Goal: Task Accomplishment & Management: Complete application form

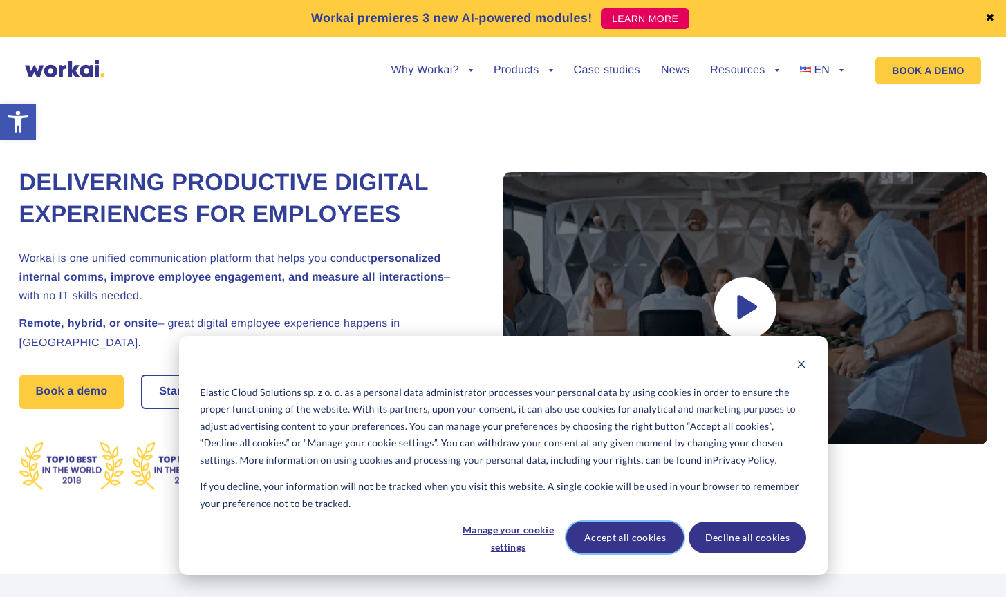
click at [653, 538] on button "Accept all cookies" at bounding box center [625, 538] width 118 height 32
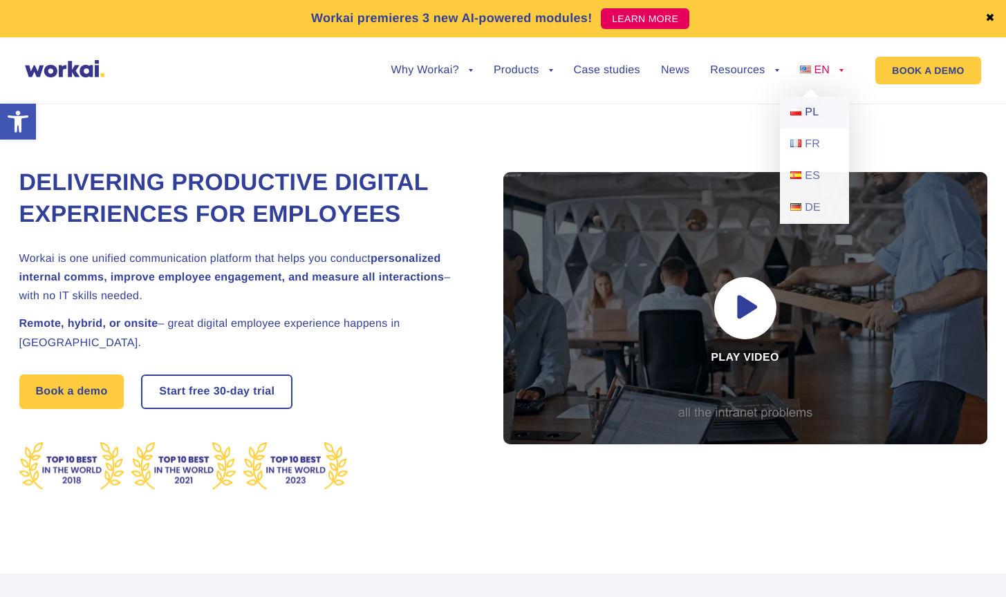
click at [809, 108] on span "PL" at bounding box center [812, 112] width 14 height 12
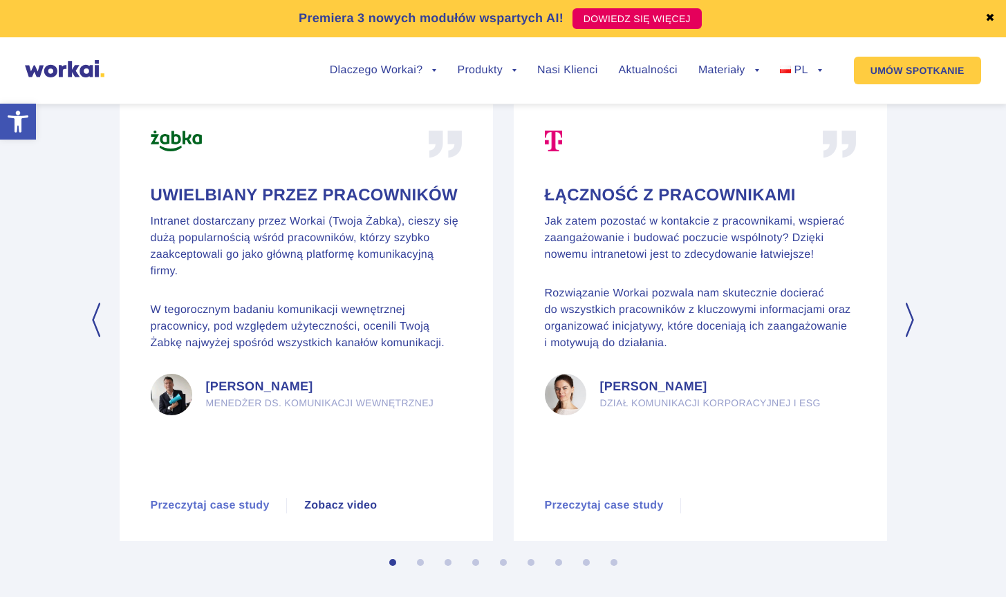
scroll to position [6489, 0]
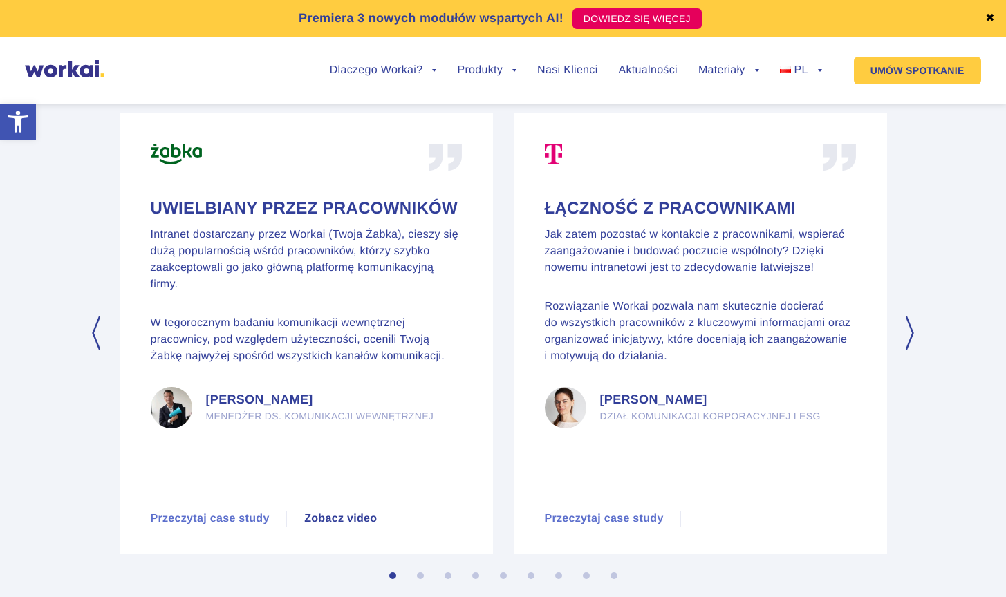
click at [913, 337] on button "Next" at bounding box center [911, 333] width 14 height 35
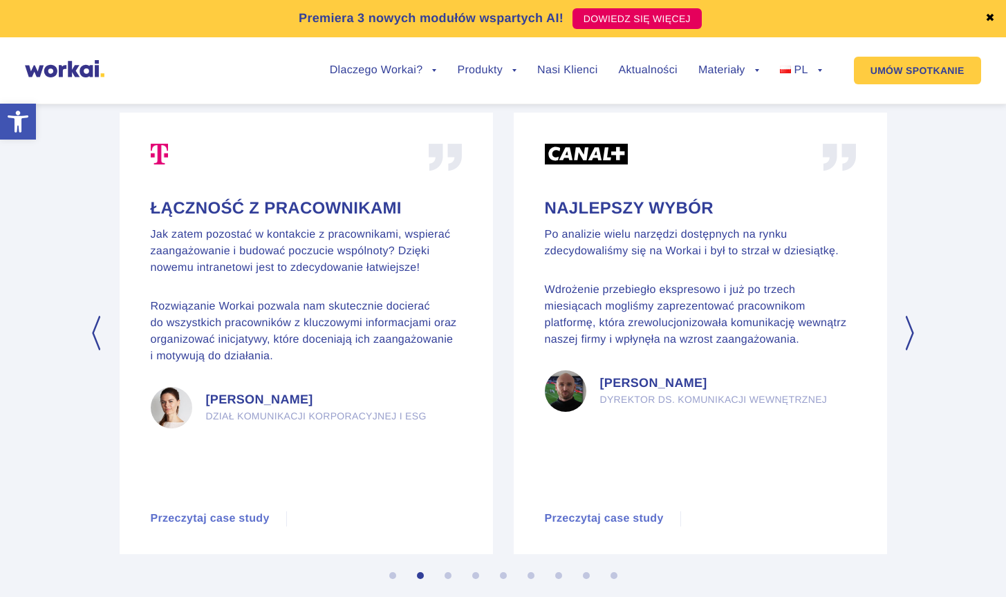
click at [913, 337] on button "Next" at bounding box center [911, 333] width 14 height 35
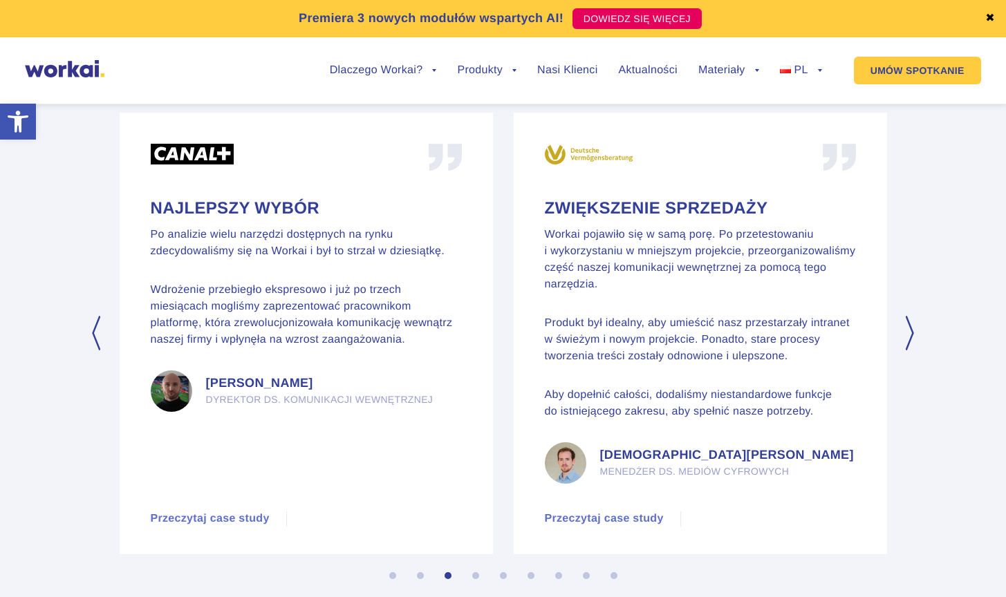
click at [913, 337] on button "Next" at bounding box center [911, 333] width 14 height 35
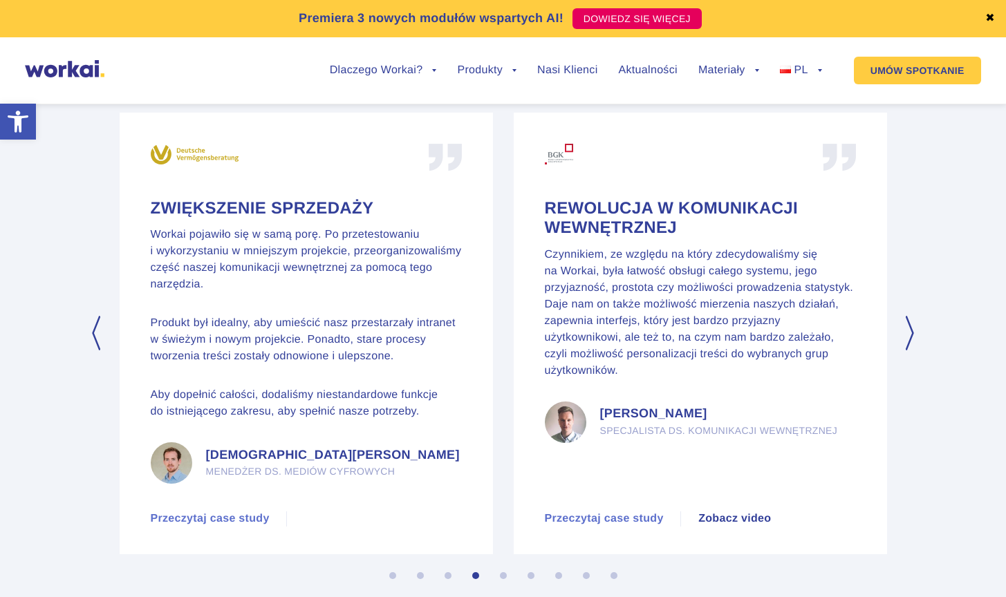
click at [913, 337] on button "Next" at bounding box center [911, 333] width 14 height 35
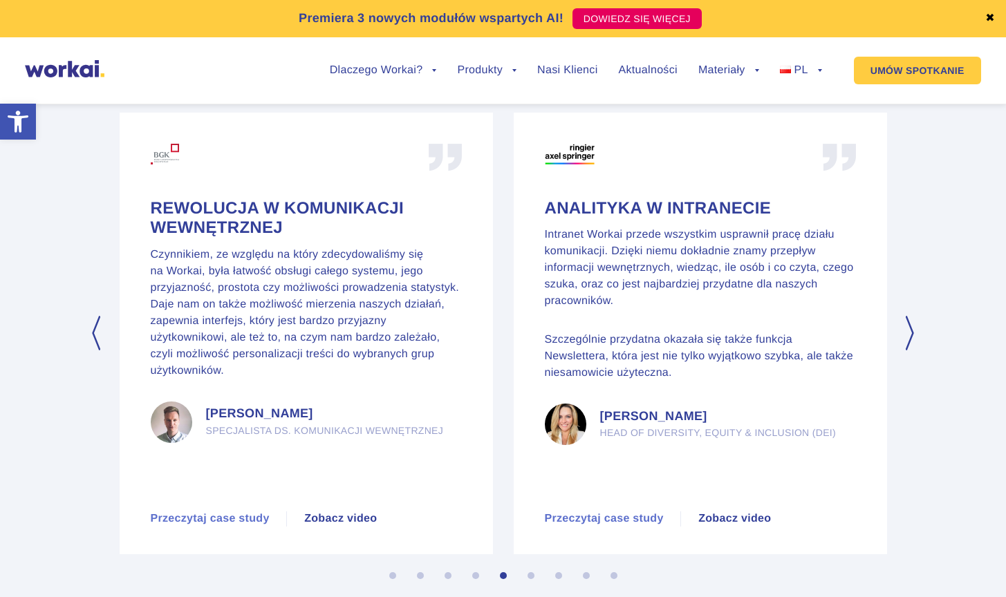
click at [913, 337] on button "Next" at bounding box center [911, 333] width 14 height 35
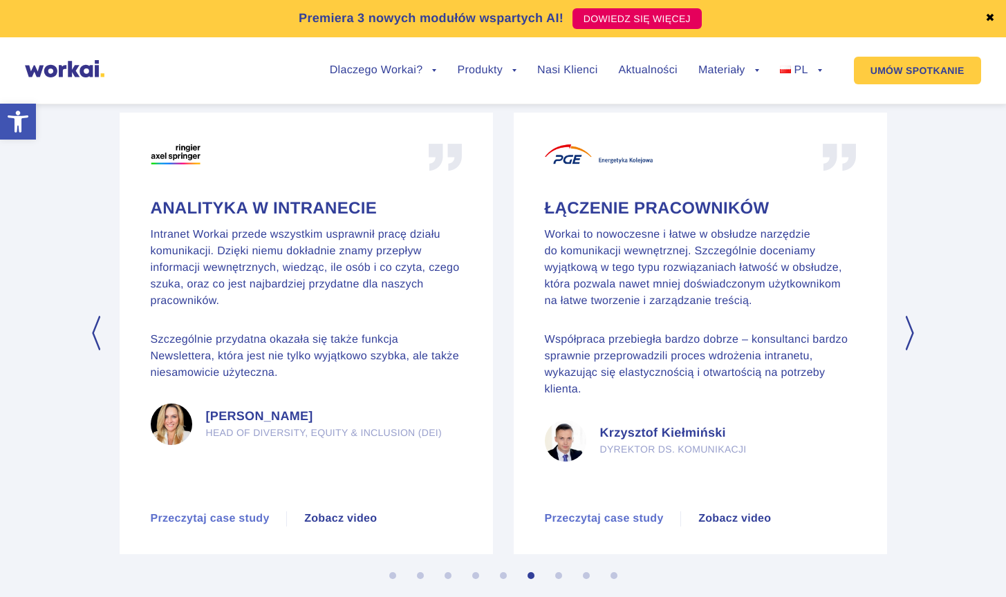
click at [913, 337] on button "Next" at bounding box center [911, 333] width 14 height 35
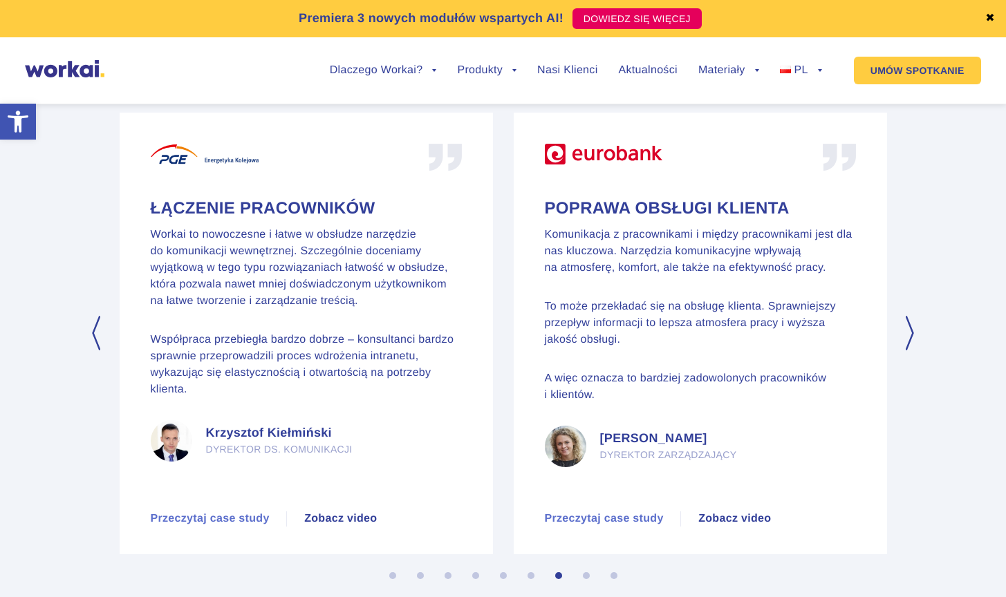
click at [913, 337] on button "Next" at bounding box center [911, 333] width 14 height 35
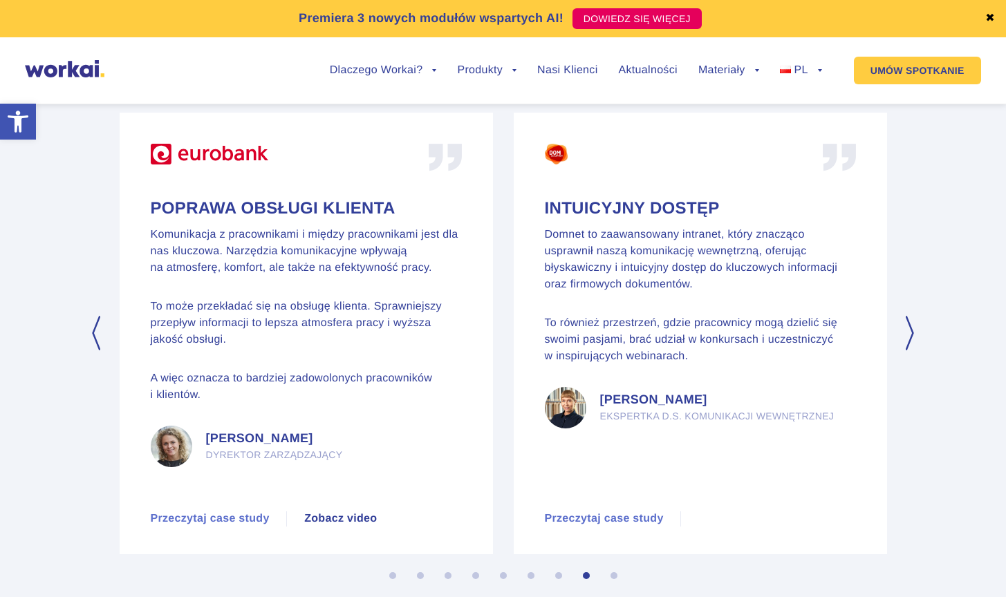
click at [913, 337] on button "Next" at bounding box center [911, 333] width 14 height 35
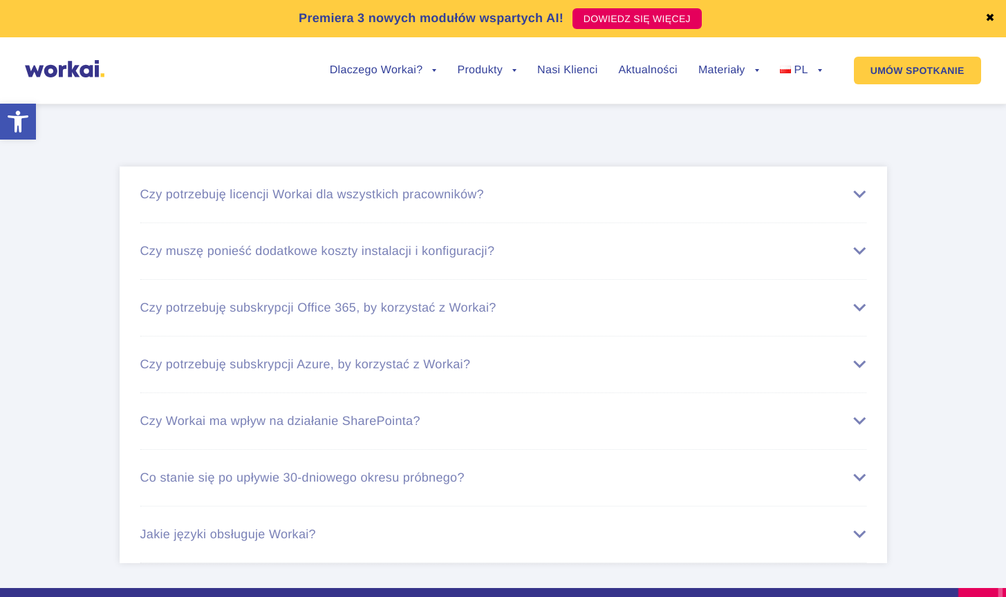
scroll to position [8172, 0]
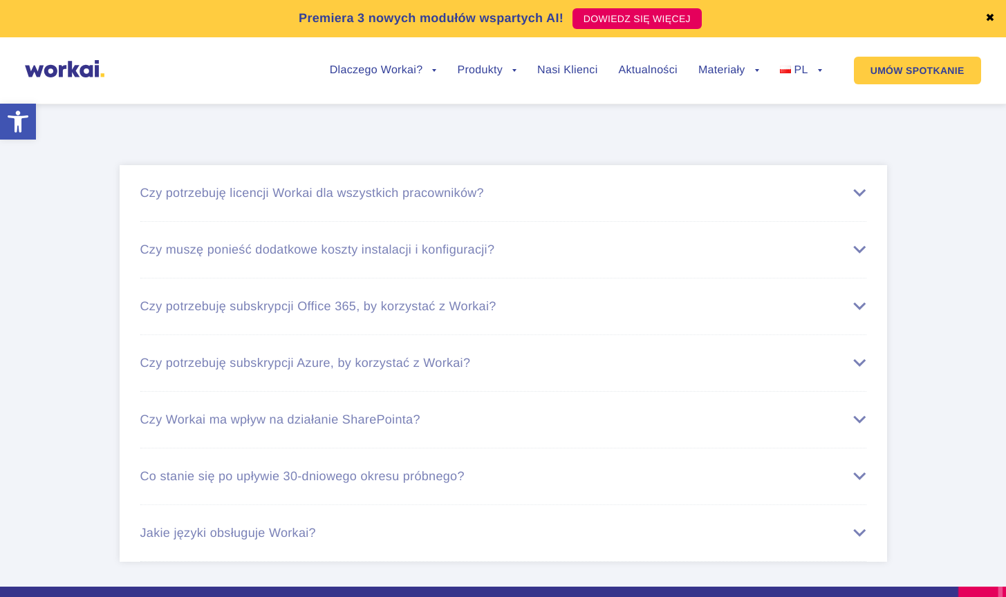
click at [861, 196] on div "Czy potrzebuję licencji Workai dla wszystkich pracowników?" at bounding box center [503, 193] width 726 height 15
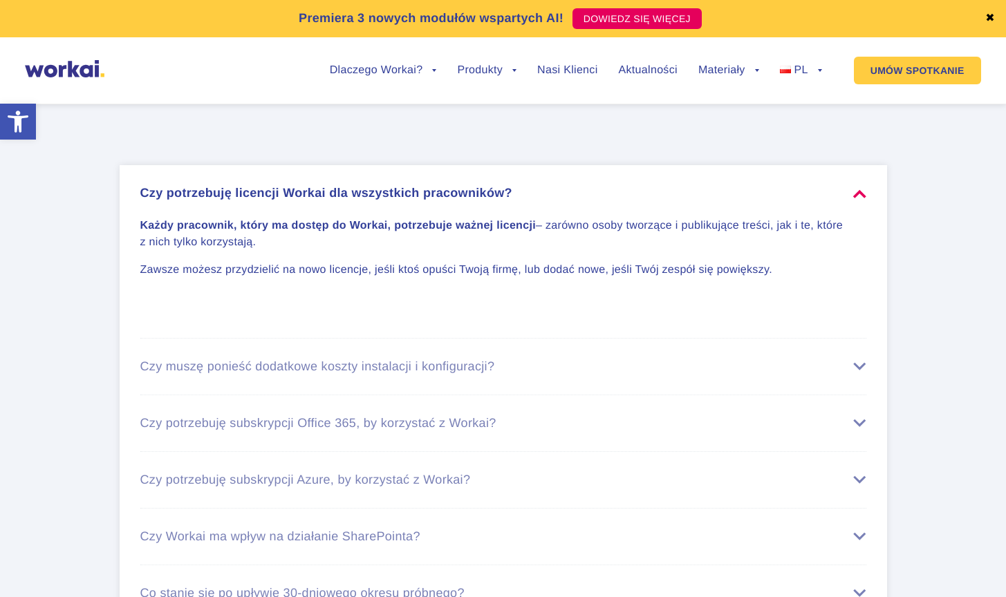
click at [861, 196] on div "Czy potrzebuję licencji Workai dla wszystkich pracowników?" at bounding box center [503, 193] width 726 height 15
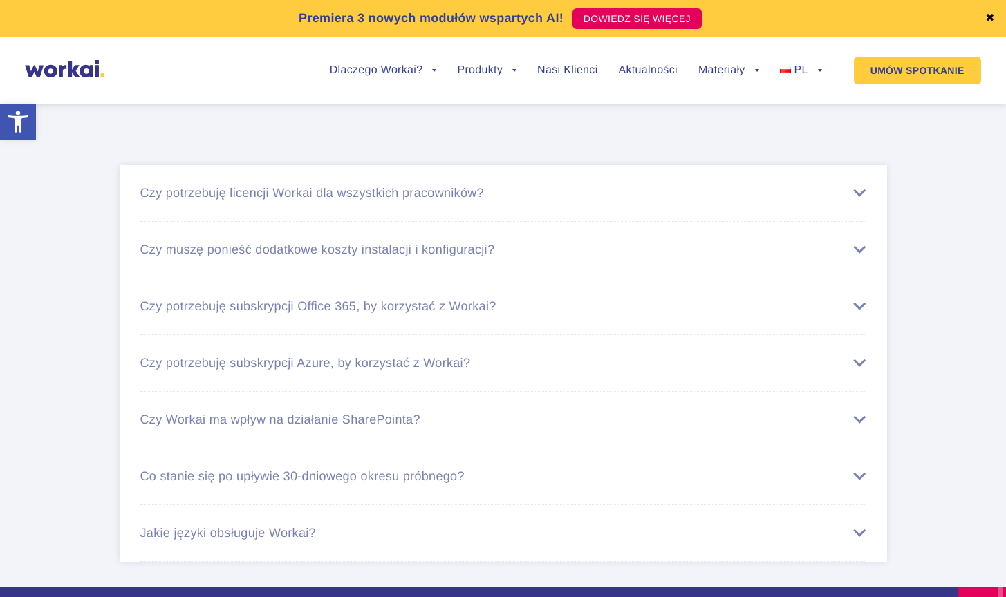
click at [861, 250] on div "Czy muszę ponieść dodatkowe koszty instalacji i konfiguracji?" at bounding box center [503, 250] width 726 height 15
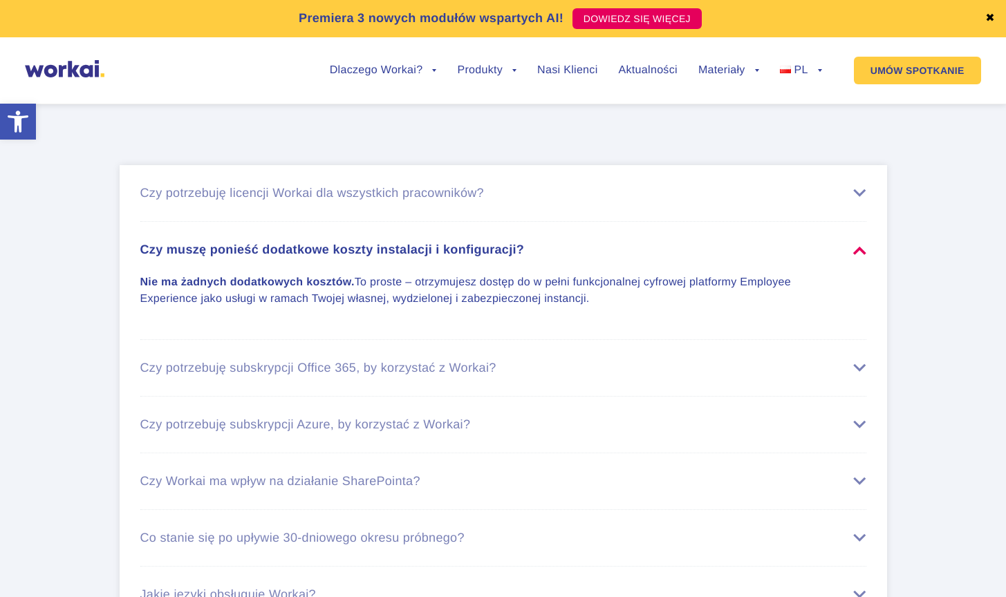
click at [861, 250] on div "Czy muszę ponieść dodatkowe koszty instalacji i konfiguracji?" at bounding box center [503, 250] width 726 height 15
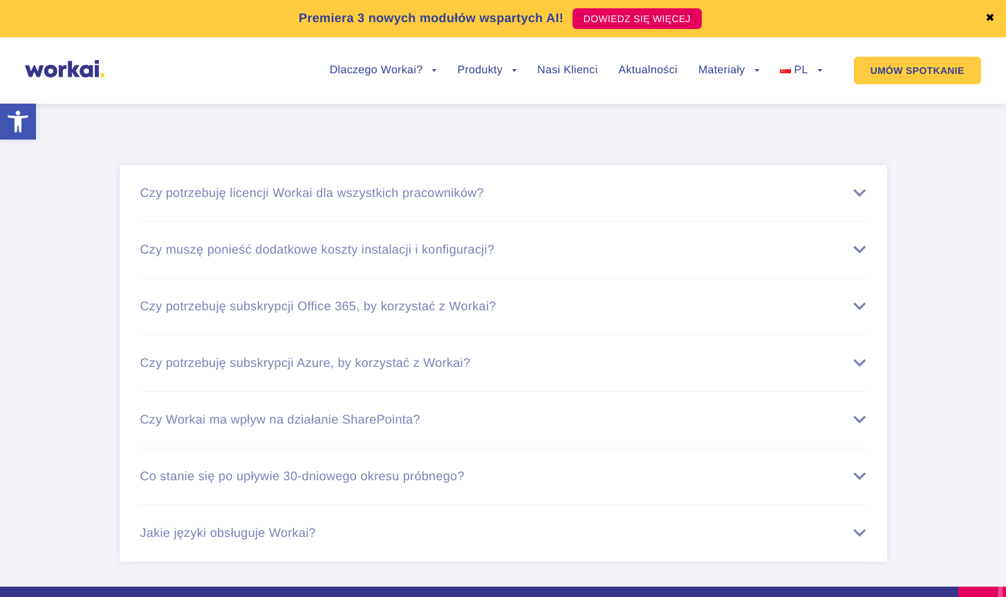
click at [856, 307] on div "Czy potrzebuję subskrypcji Office 365, by korzystać z Workai?" at bounding box center [503, 306] width 726 height 15
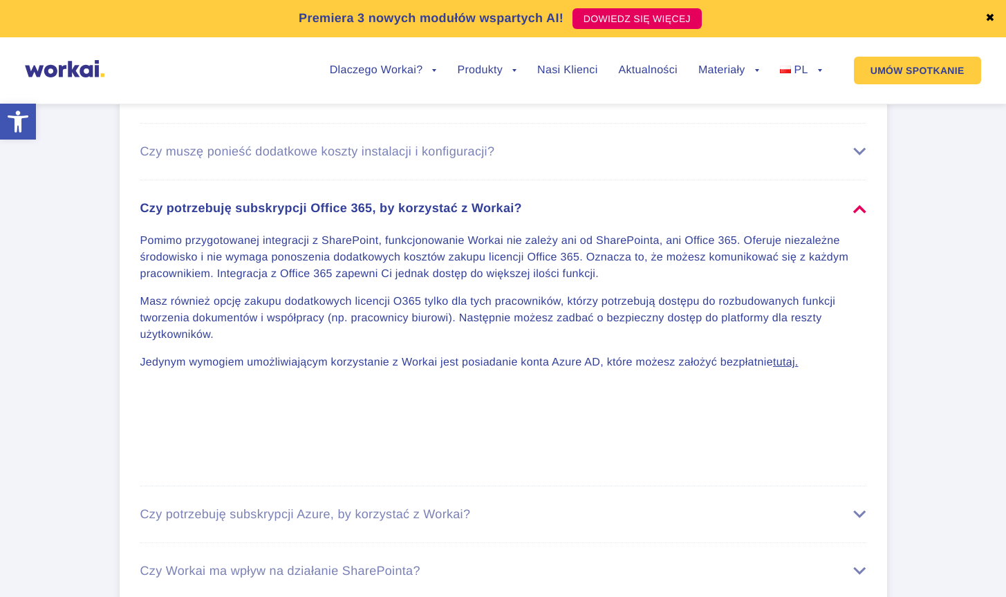
scroll to position [8267, 0]
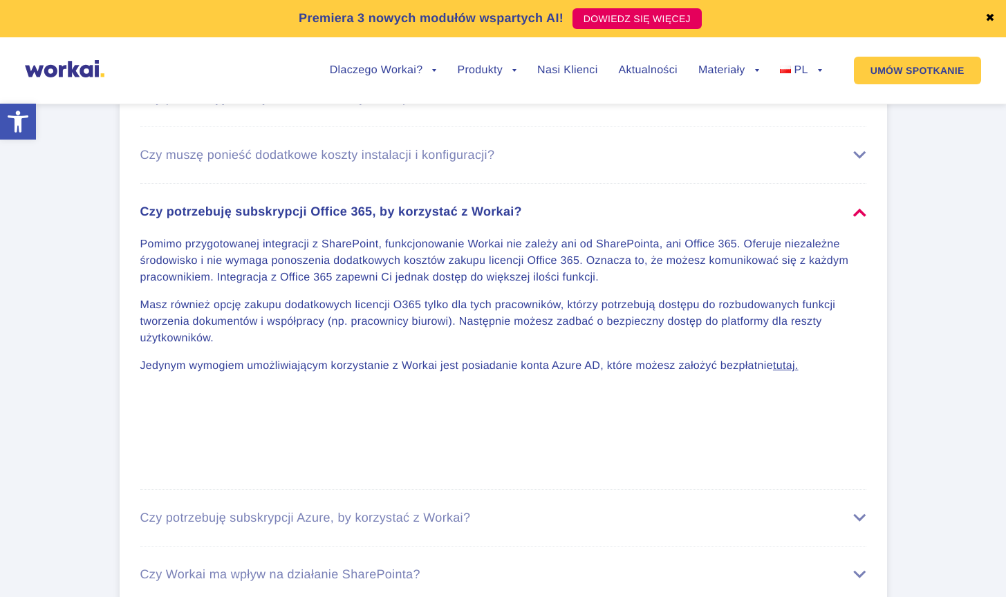
click at [860, 213] on div "Czy potrzebuję subskrypcji Office 365, by korzystać z Workai?" at bounding box center [503, 212] width 726 height 15
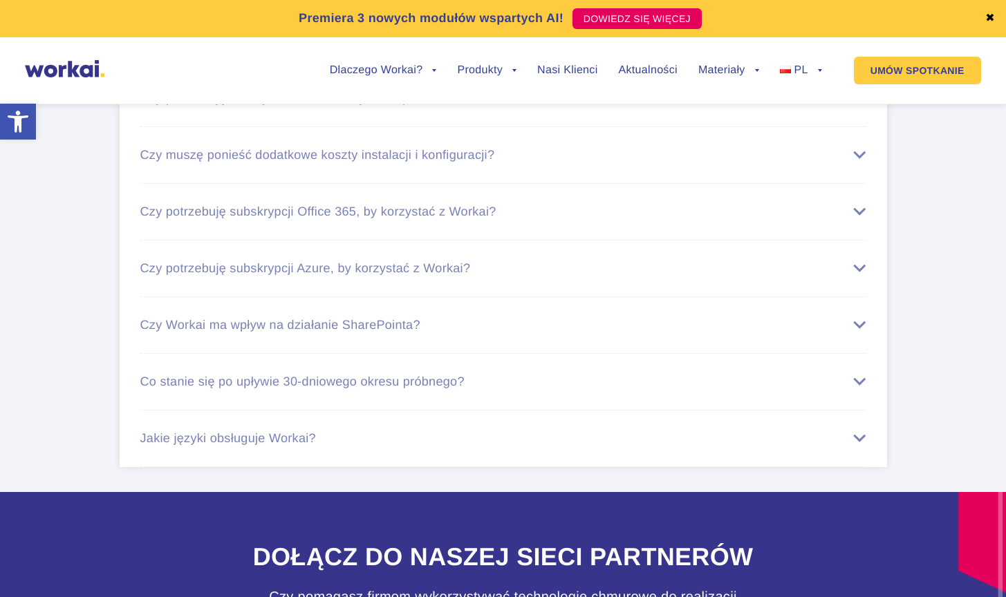
click at [861, 263] on div "Czy potrzebuję subskrypcji Azure, by korzystać z Workai?" at bounding box center [503, 268] width 726 height 15
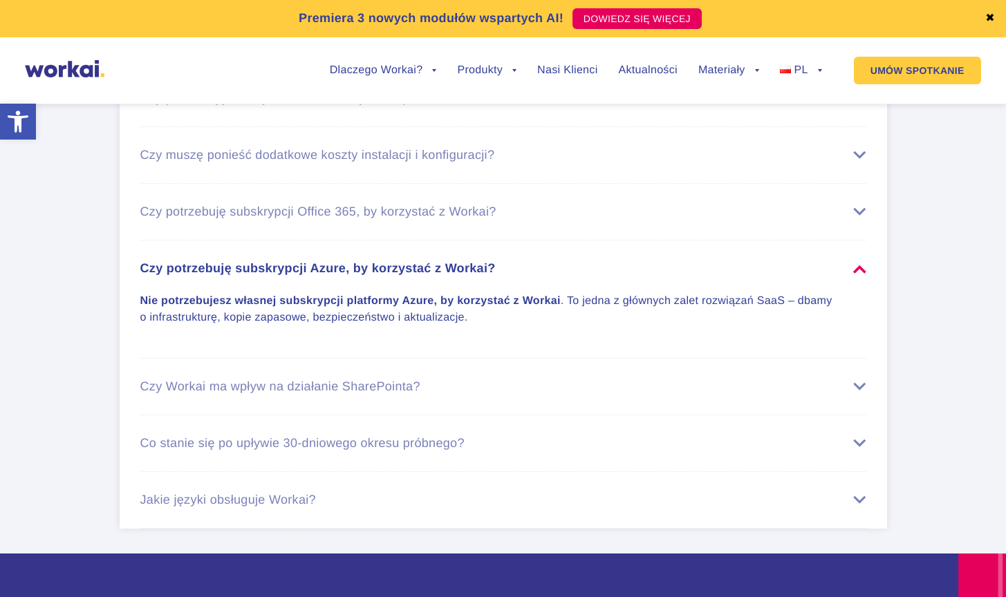
click at [861, 263] on div "Czy potrzebuję subskrypcji Azure, by korzystać z Workai?" at bounding box center [503, 268] width 726 height 15
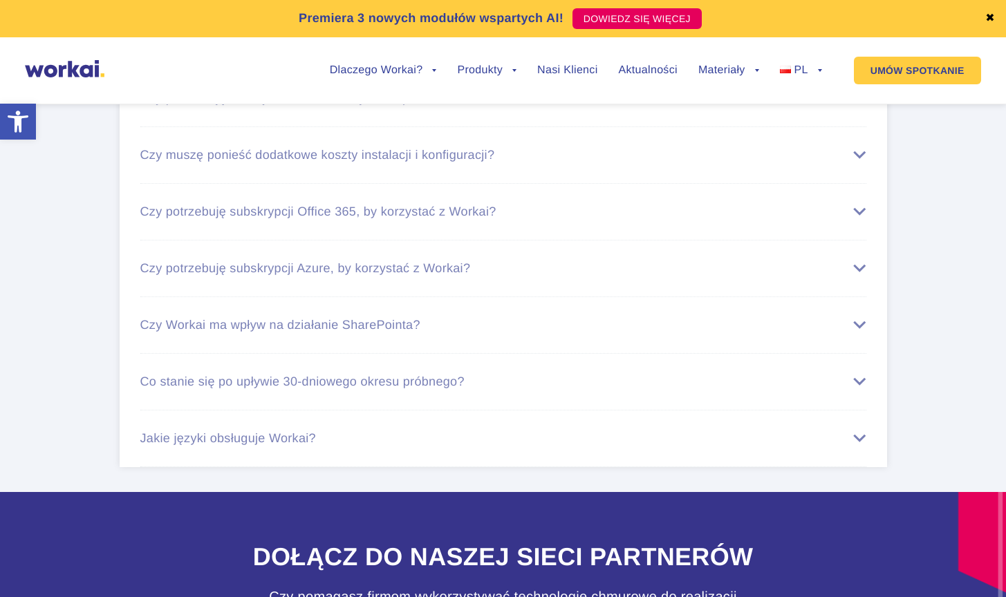
click at [861, 329] on div "Czy Workai ma wpływ na działanie SharePointa?" at bounding box center [503, 325] width 726 height 15
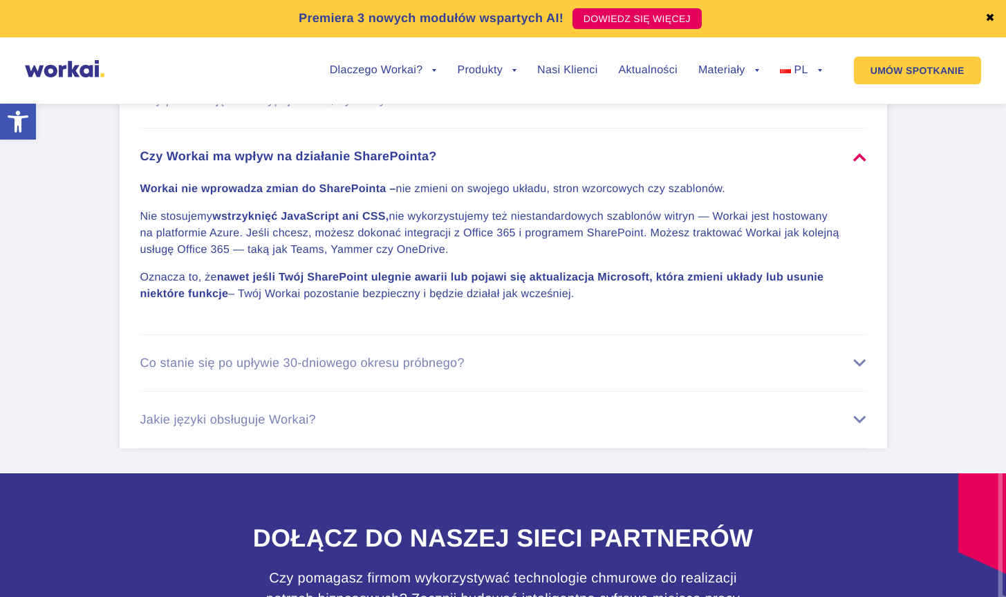
scroll to position [8425, 0]
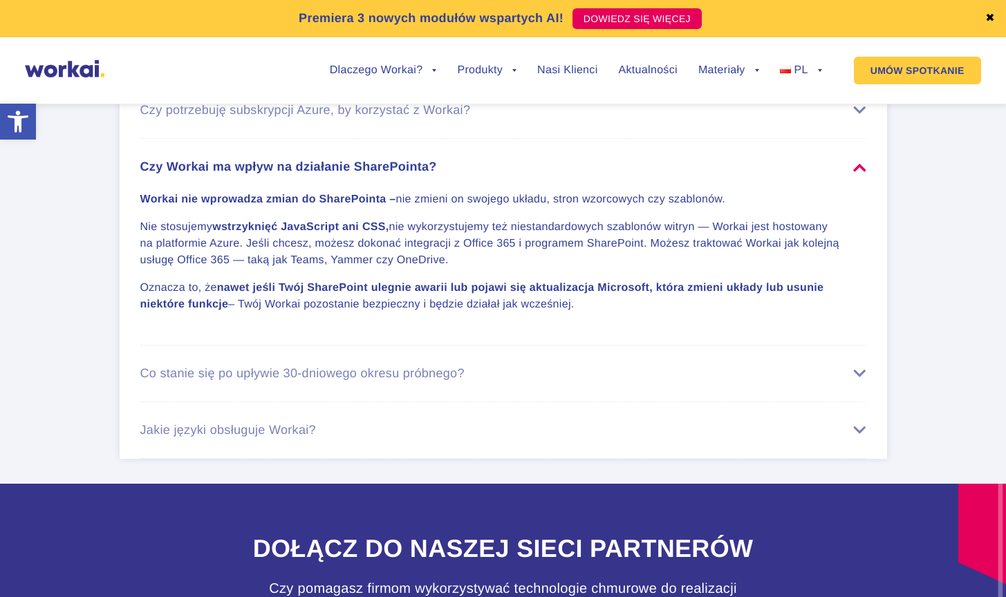
click at [858, 165] on div "Czy Workai ma wpływ na działanie SharePointa?" at bounding box center [503, 167] width 726 height 15
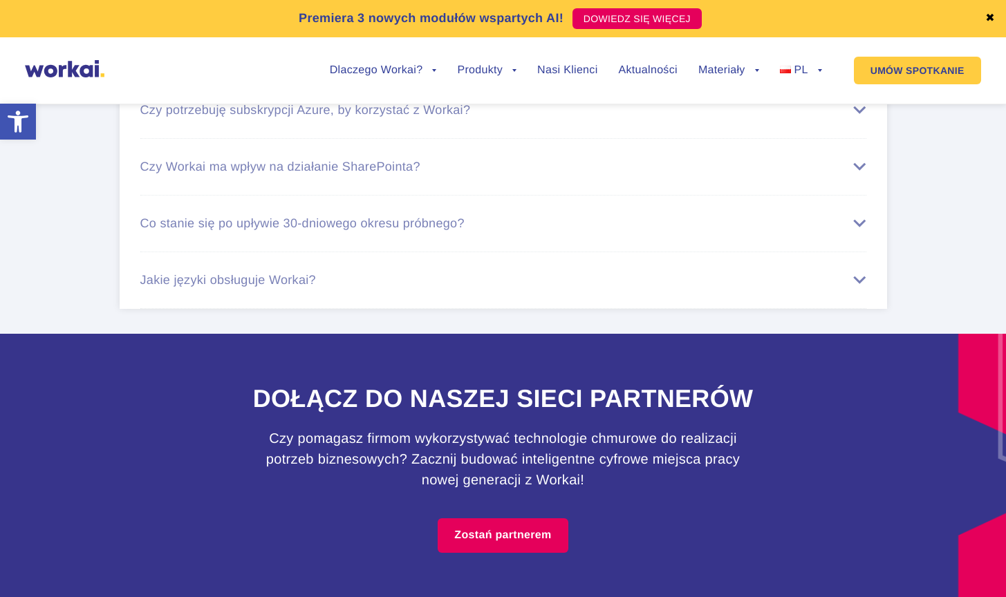
click at [863, 224] on div "Co stanie się po upływie 30-dniowego okresu próbnego?" at bounding box center [503, 223] width 726 height 15
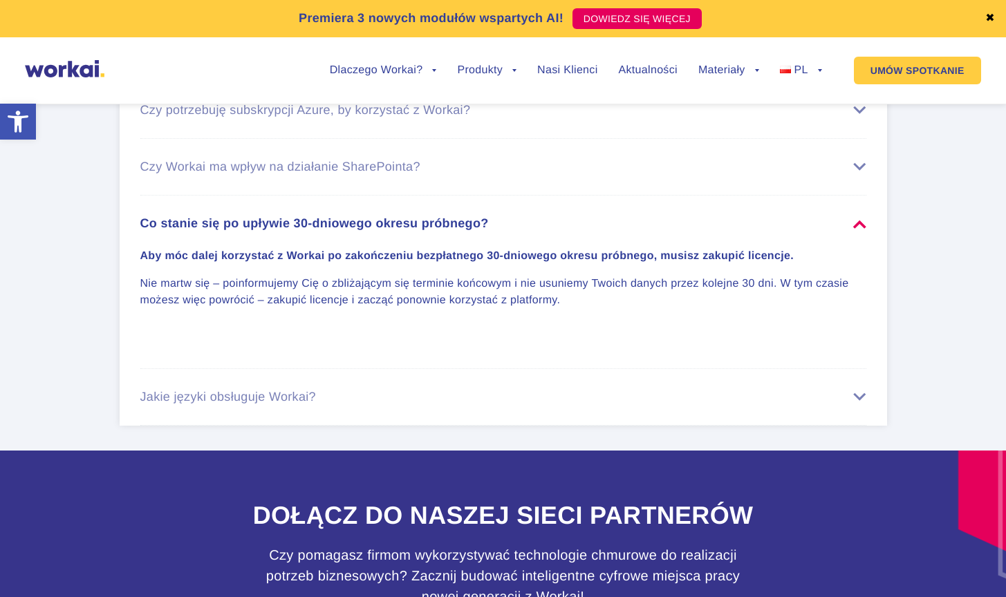
click at [863, 224] on div "Co stanie się po upływie 30-dniowego okresu próbnego?" at bounding box center [503, 223] width 726 height 15
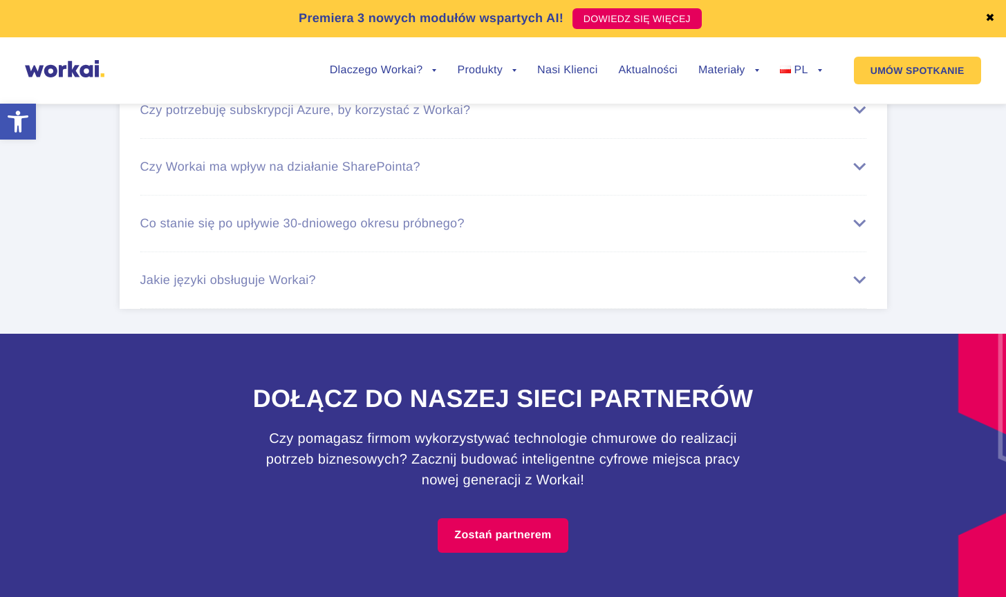
click at [862, 281] on div "Jakie języki obsługuje Workai?" at bounding box center [503, 280] width 726 height 15
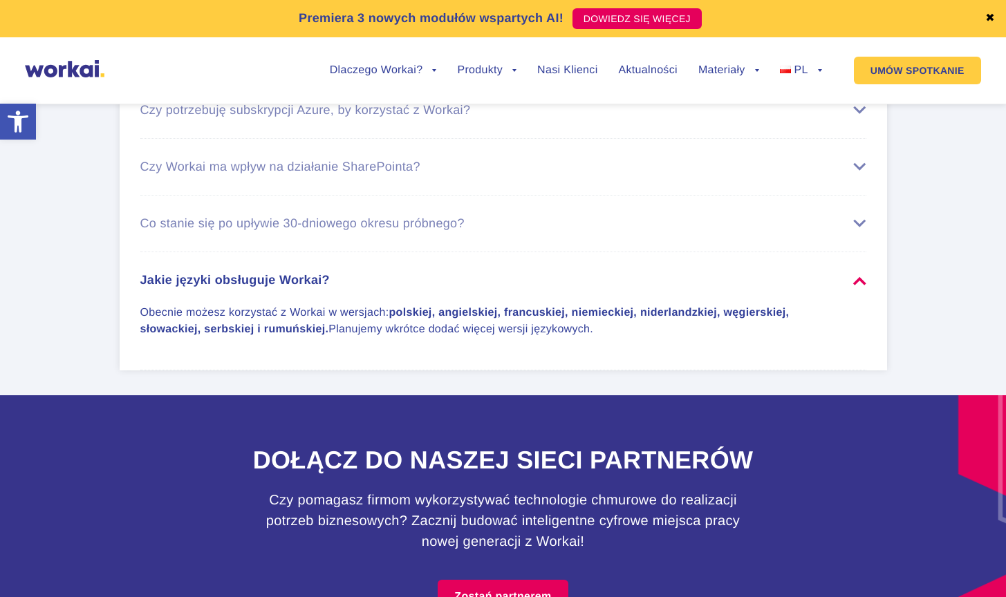
click at [862, 281] on div "Jakie języki obsługuje Workai?" at bounding box center [503, 280] width 726 height 15
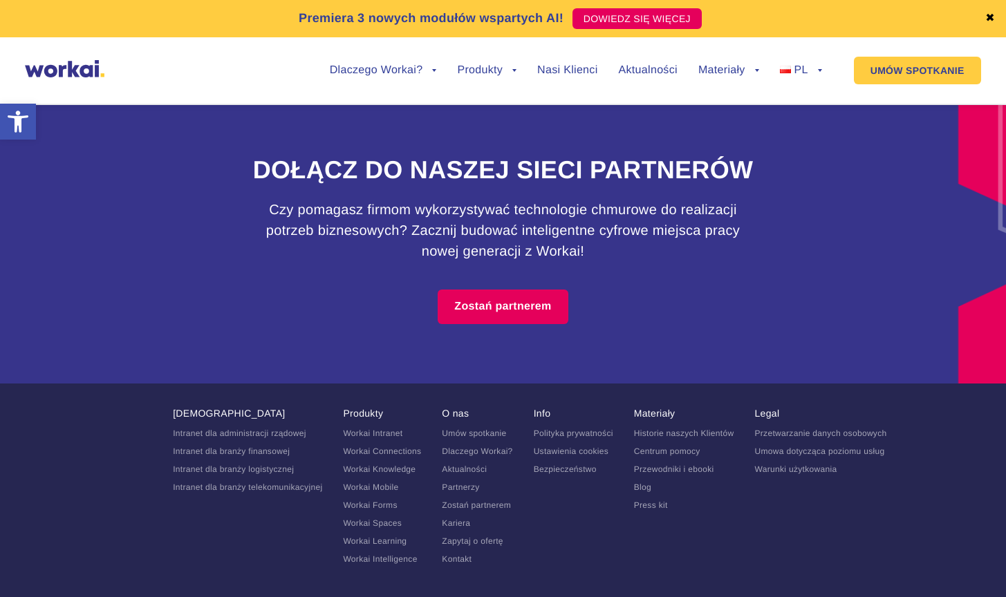
scroll to position [8660, 0]
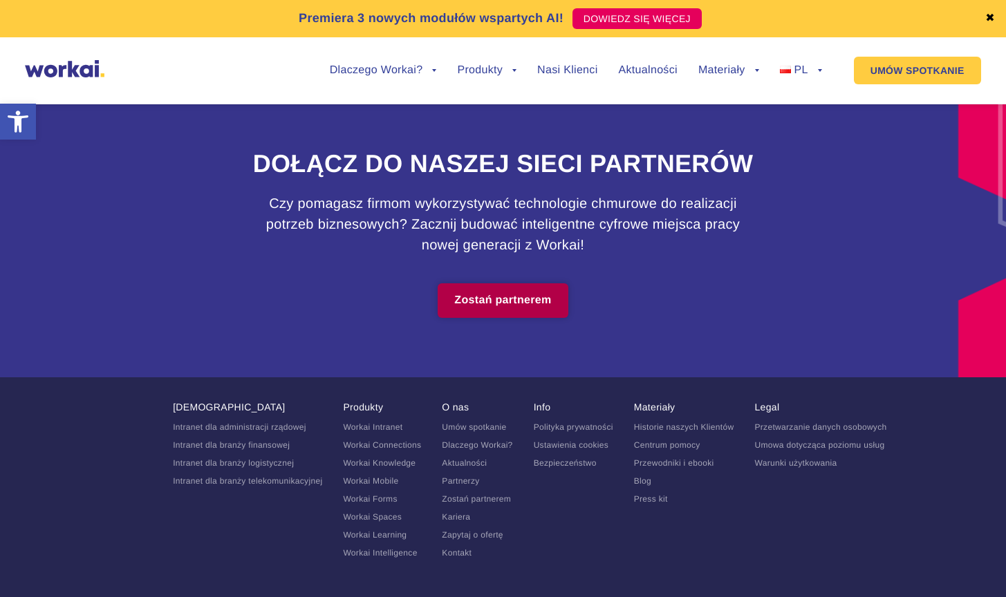
click at [526, 308] on link "Zostań partnerem" at bounding box center [503, 300] width 130 height 35
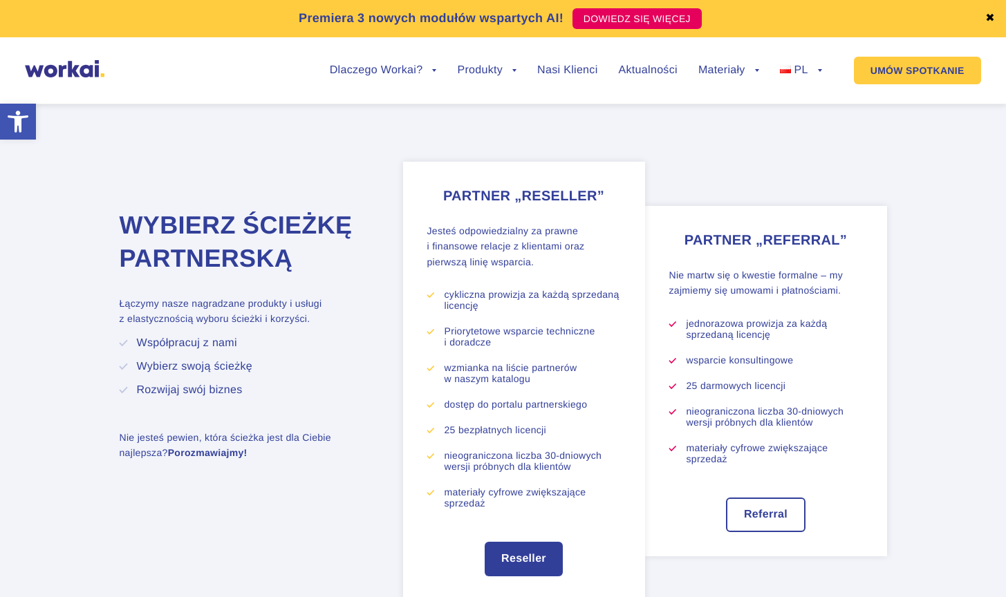
scroll to position [2097, 0]
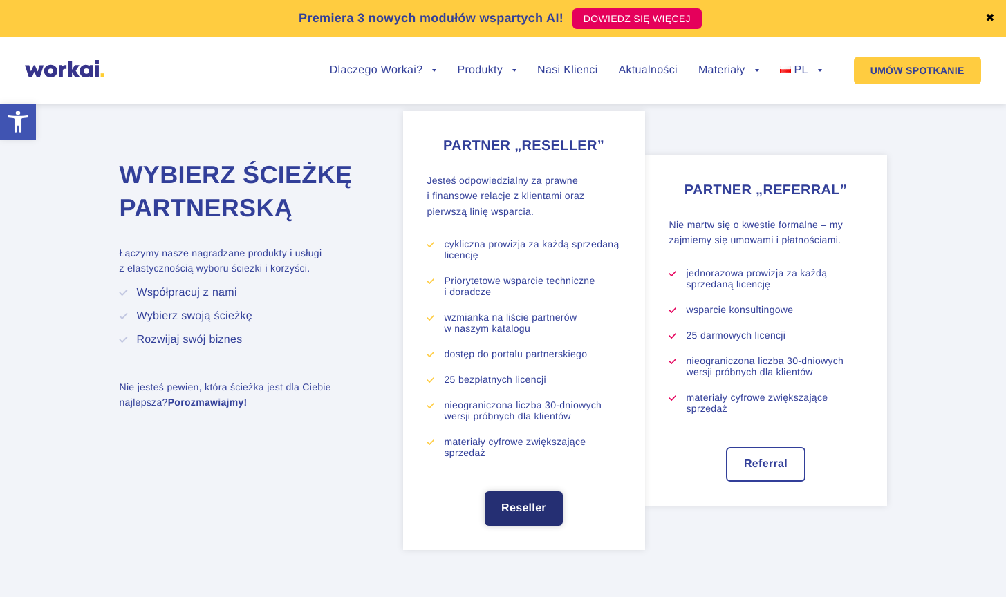
click at [509, 515] on link "Reseller" at bounding box center [524, 508] width 78 height 35
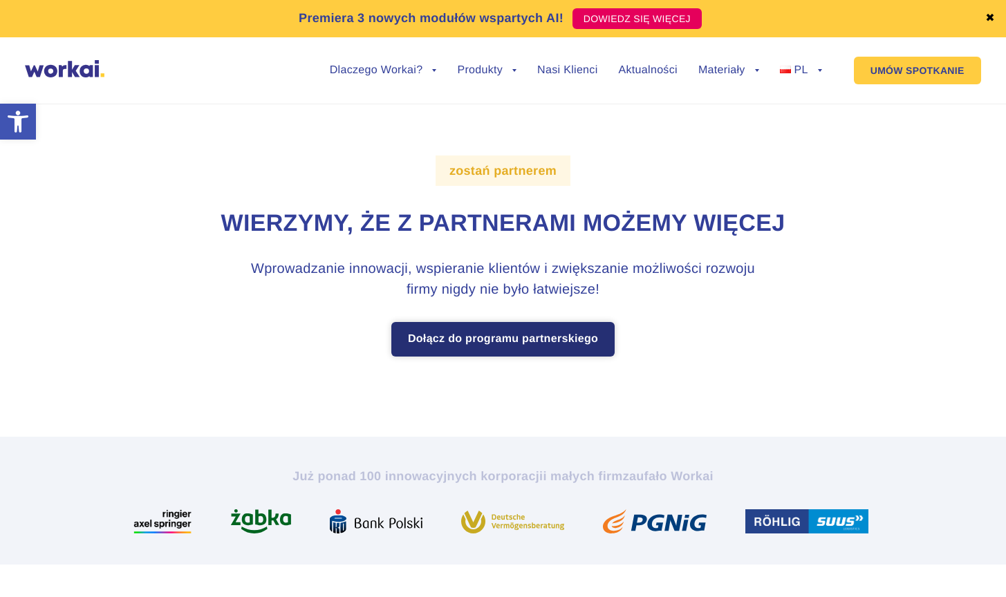
click at [545, 346] on link "Dołącz do programu partnerskiego" at bounding box center [502, 339] width 223 height 35
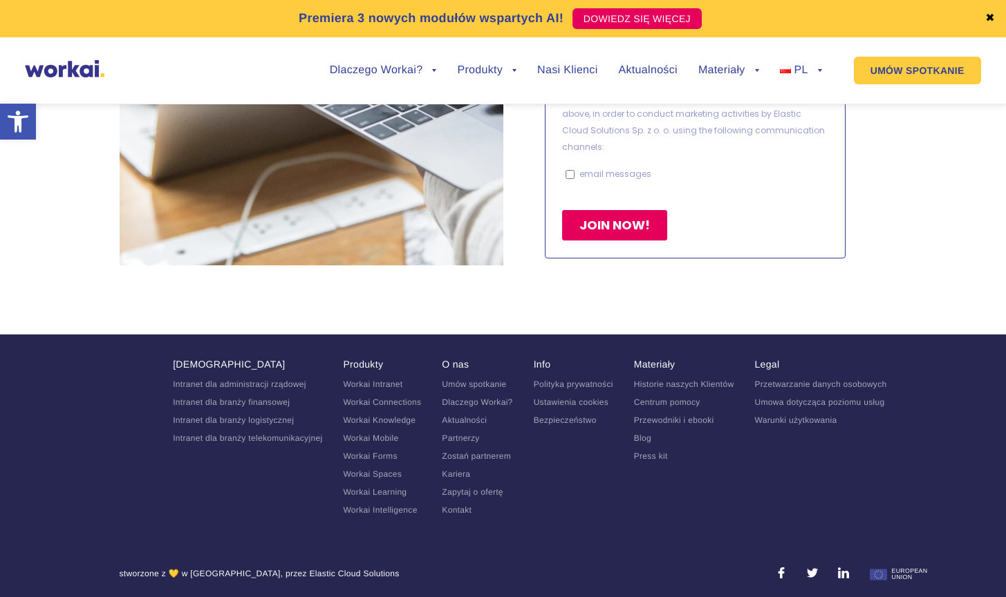
scroll to position [3248, 0]
click at [464, 434] on link "Partnerzy" at bounding box center [460, 439] width 37 height 10
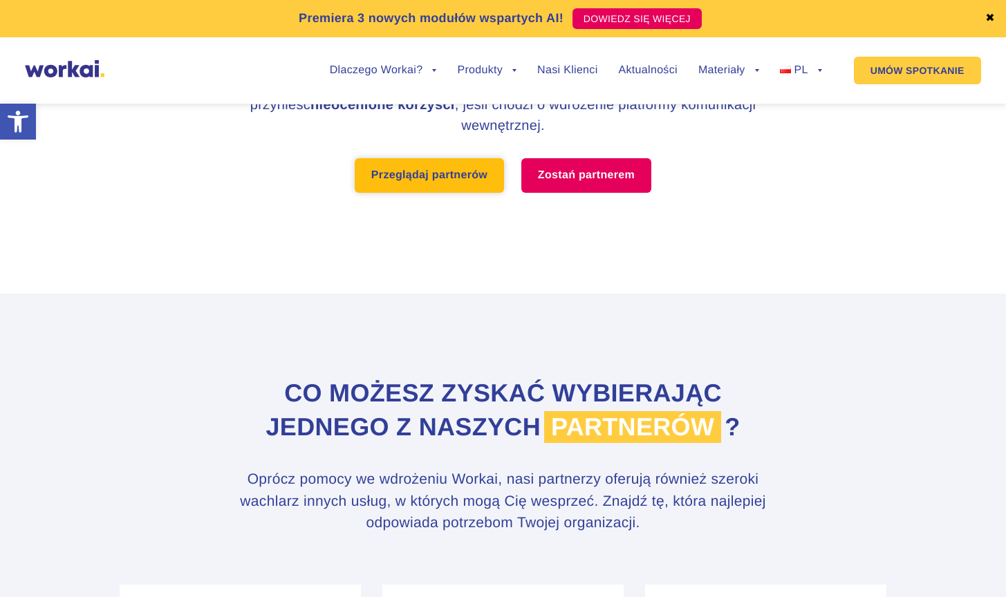
click at [456, 173] on link "Przeglądaj partnerów" at bounding box center [429, 175] width 149 height 35
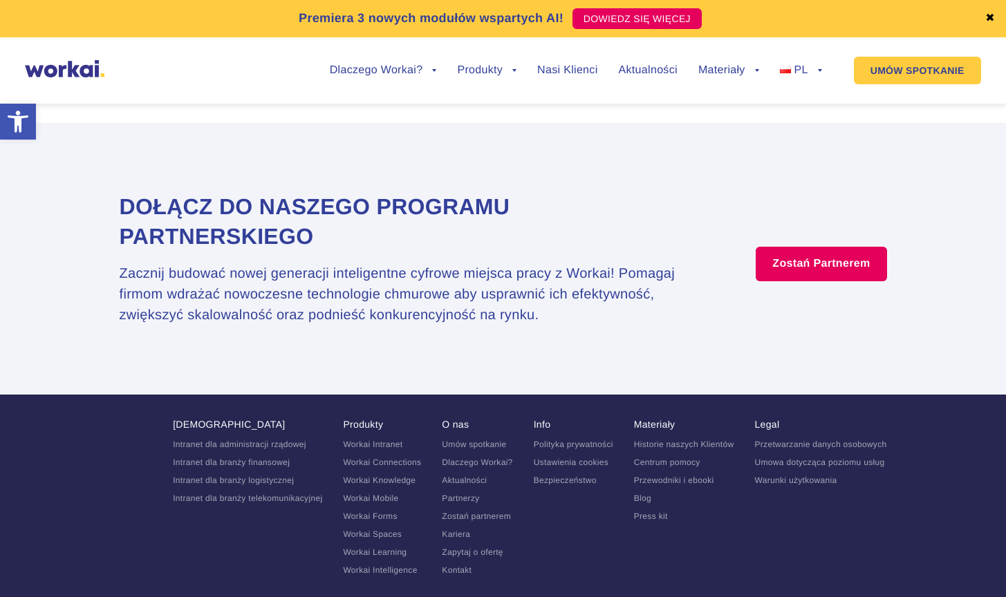
scroll to position [2688, 0]
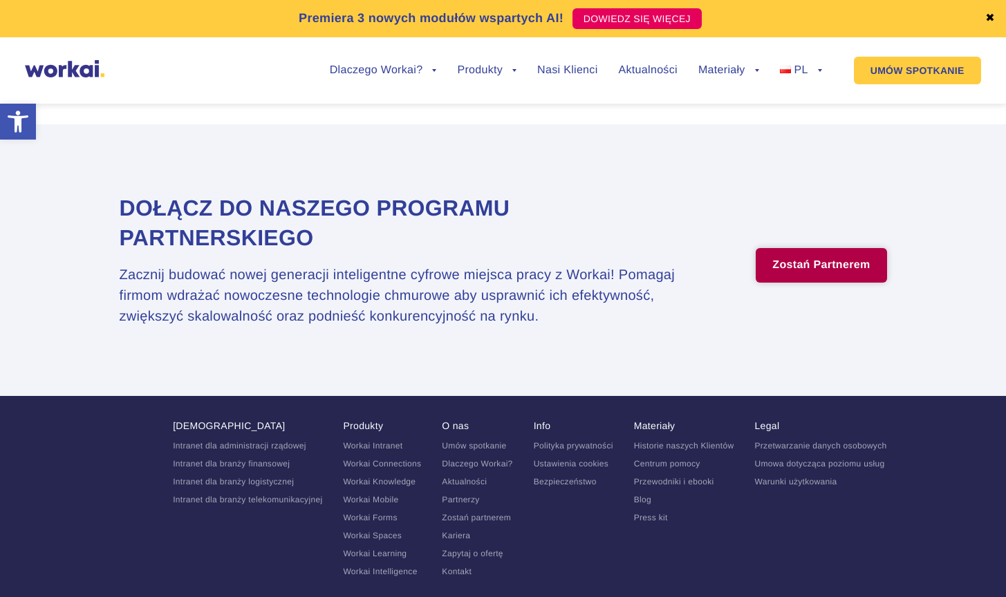
click at [816, 248] on link "Zostań Partnerem" at bounding box center [821, 265] width 131 height 35
